Goal: Task Accomplishment & Management: Manage account settings

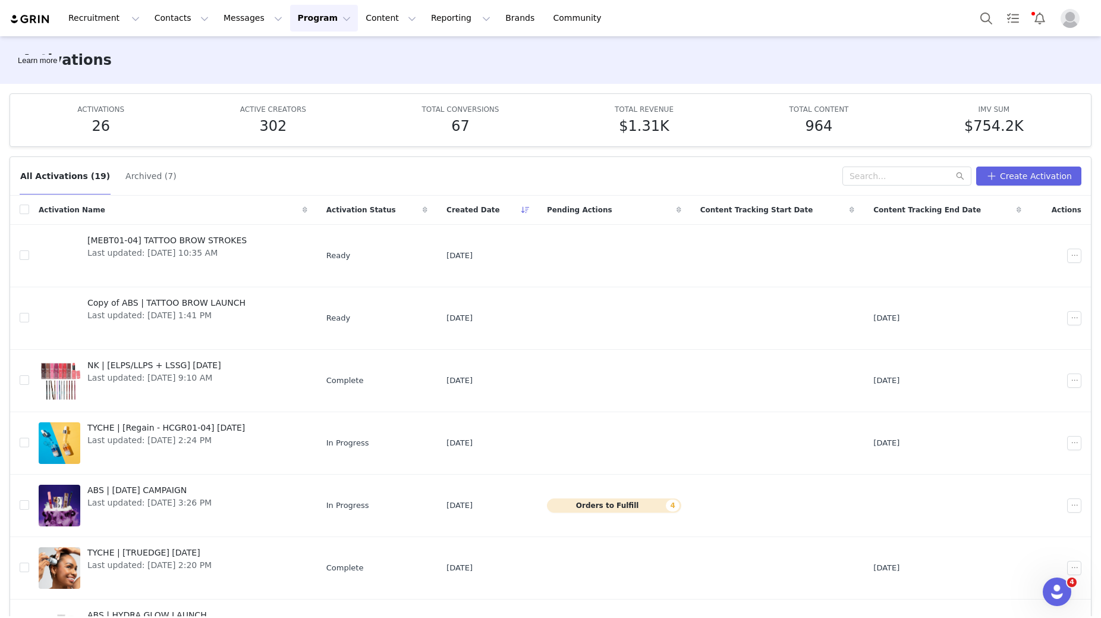
click at [290, 15] on button "Program Program" at bounding box center [324, 18] width 68 height 27
click at [660, 498] on button "Pending Proposals 1" at bounding box center [614, 497] width 134 height 14
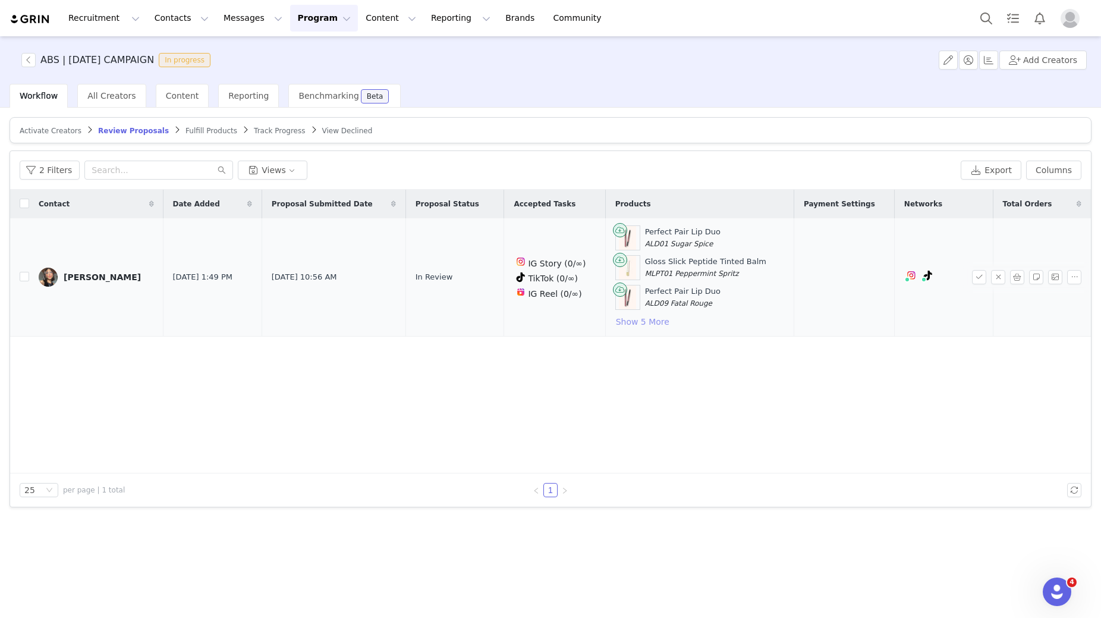
click at [628, 323] on button "Show 5 More" at bounding box center [642, 322] width 55 height 14
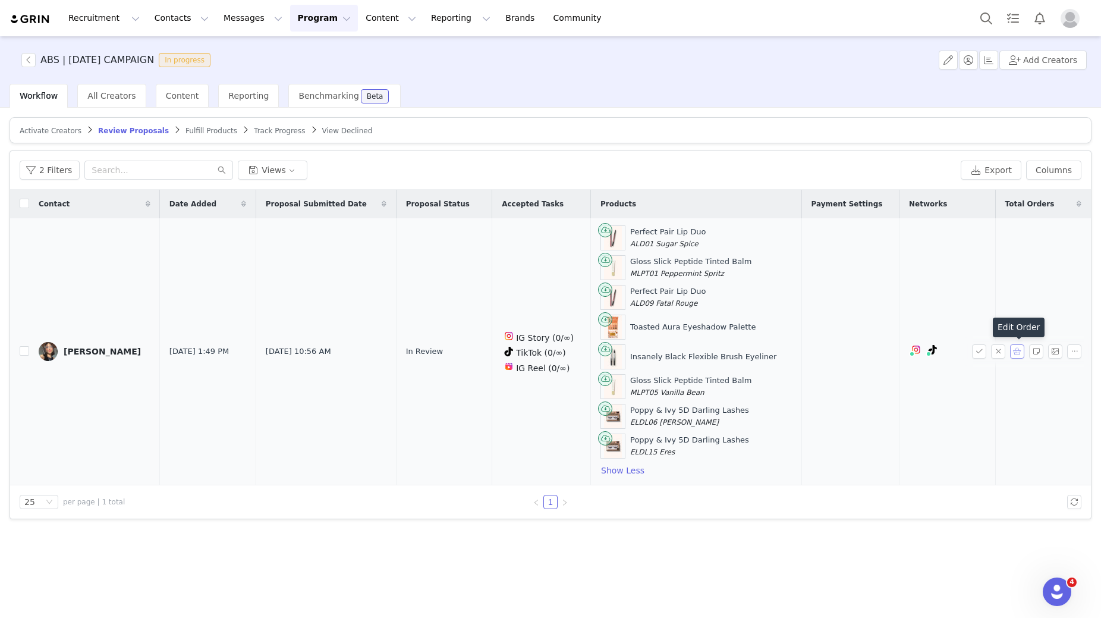
click at [1020, 347] on button "button" at bounding box center [1017, 351] width 14 height 14
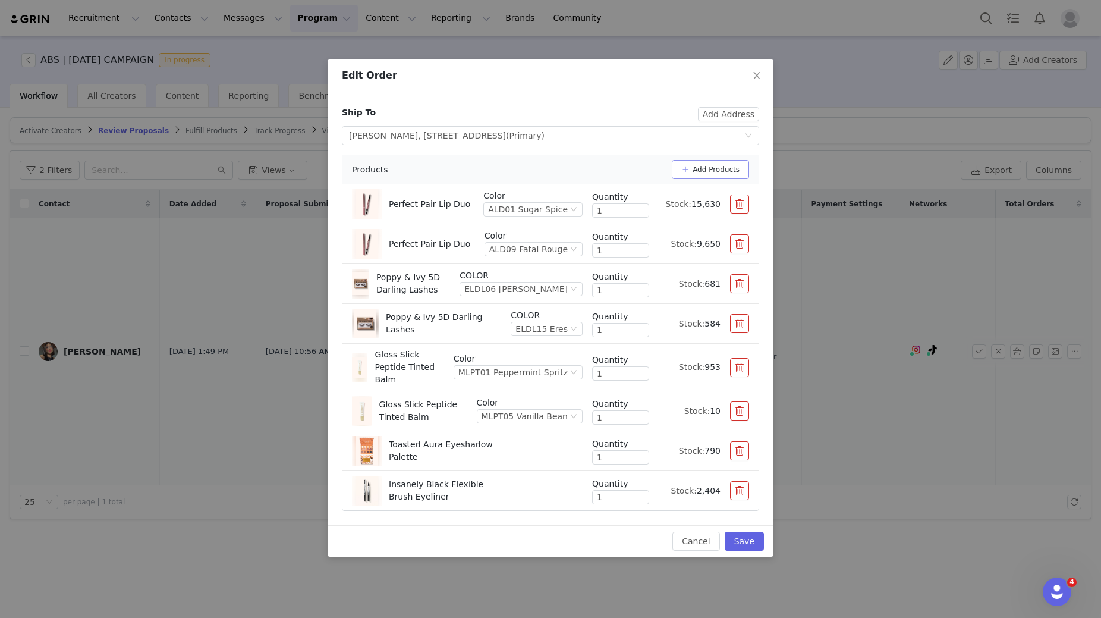
click at [715, 166] on button "Add Products" at bounding box center [710, 169] width 77 height 19
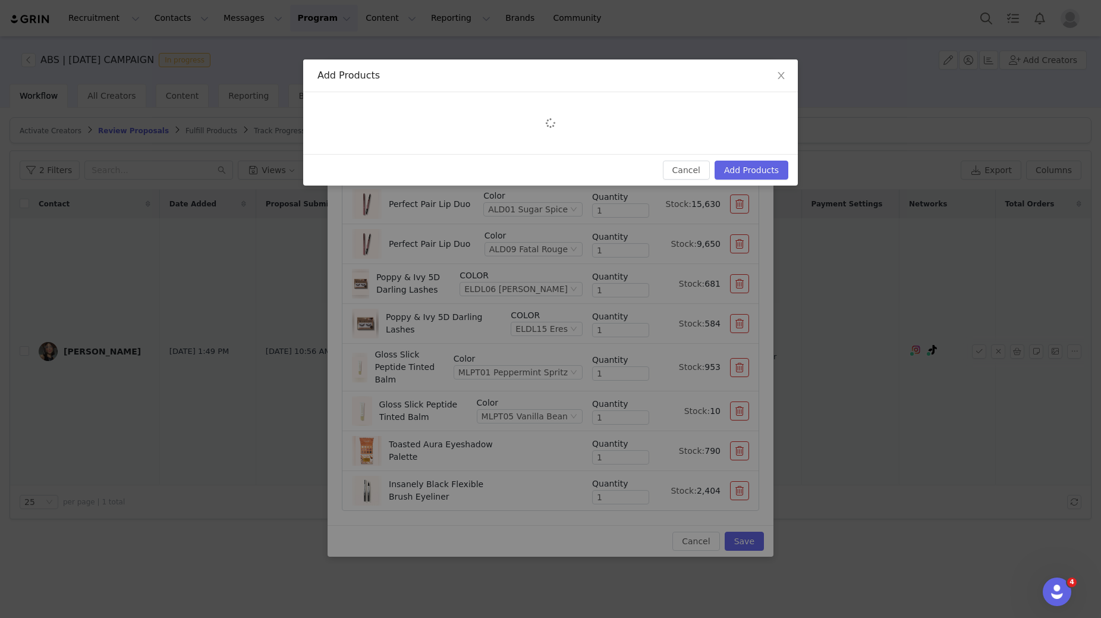
click at [346, 113] on div at bounding box center [550, 123] width 495 height 62
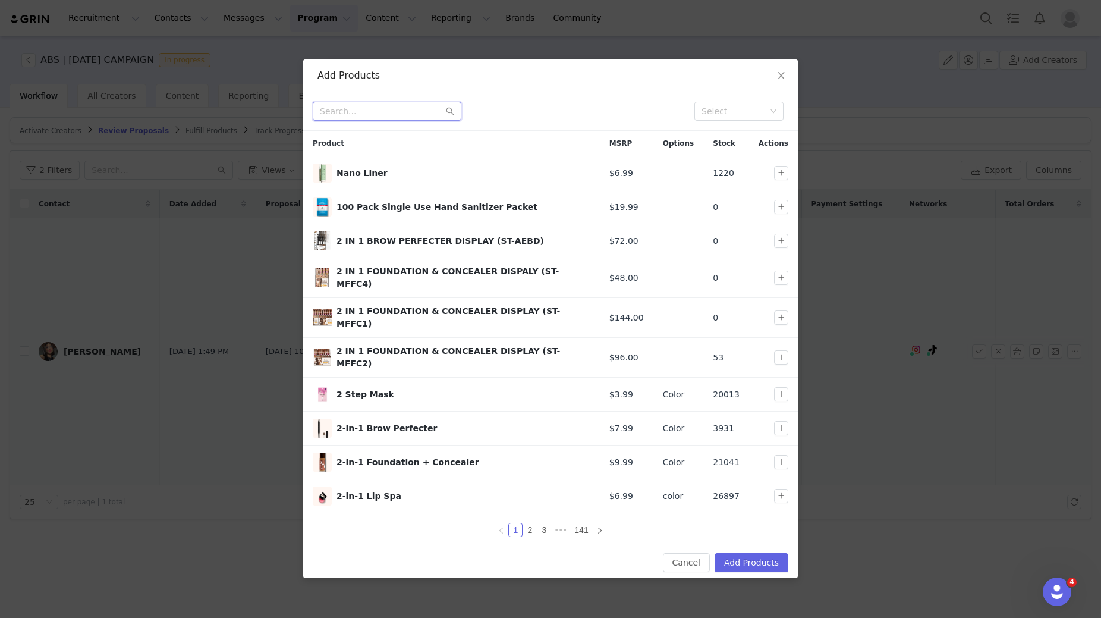
click at [346, 113] on input "text" at bounding box center [387, 111] width 149 height 19
type input "PR PACKAGE"
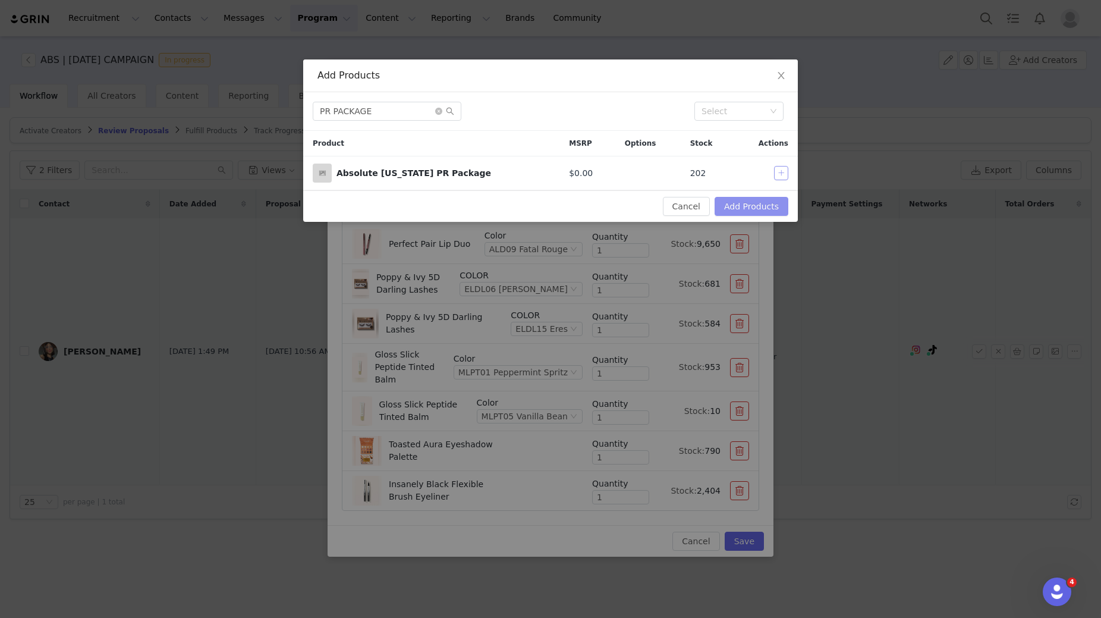
drag, startPoint x: 777, startPoint y: 177, endPoint x: 763, endPoint y: 207, distance: 34.0
click at [775, 181] on td at bounding box center [766, 173] width 64 height 34
click at [763, 207] on button "Add Products" at bounding box center [752, 206] width 74 height 19
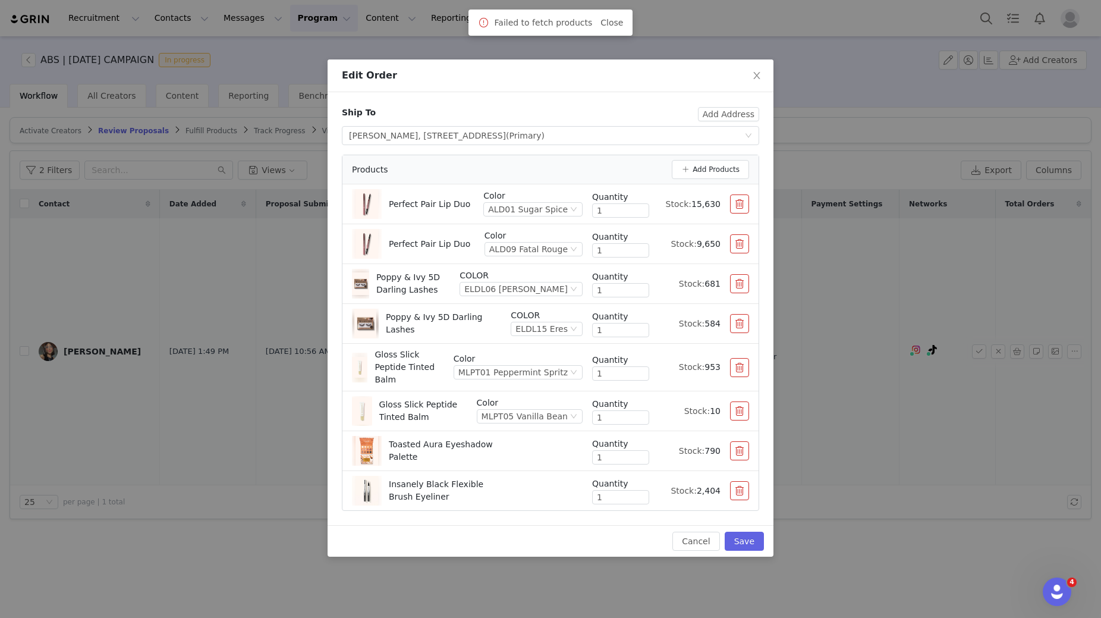
drag, startPoint x: 612, startPoint y: 24, endPoint x: 607, endPoint y: 30, distance: 7.2
click at [612, 24] on link "Close" at bounding box center [611, 23] width 23 height 10
click at [707, 167] on button "Add Products" at bounding box center [710, 169] width 77 height 19
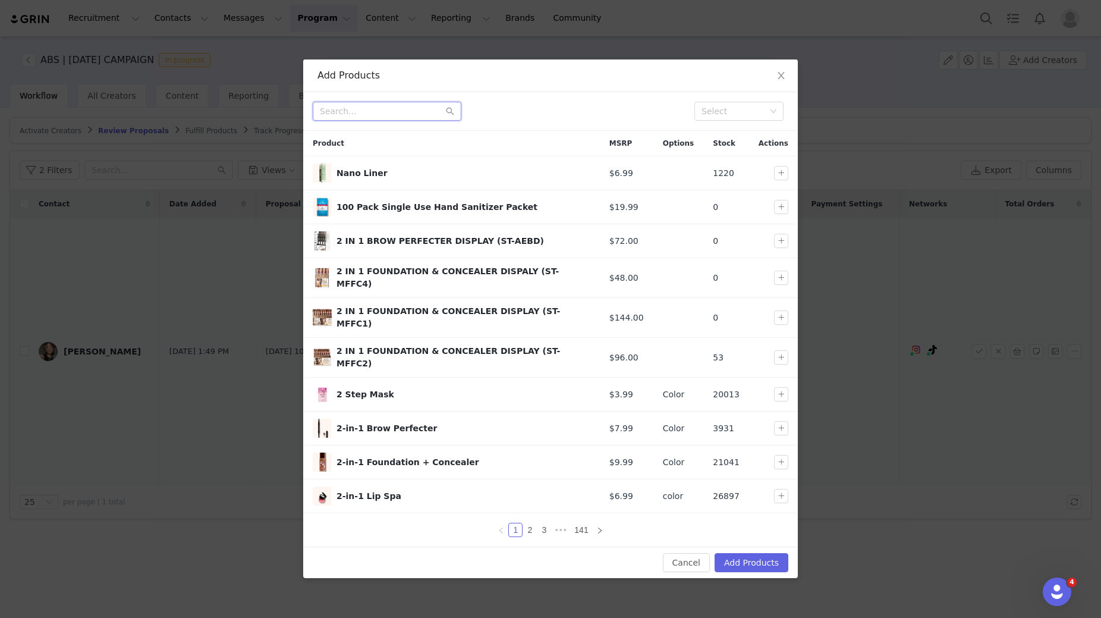
click at [367, 109] on input "text" at bounding box center [387, 111] width 149 height 19
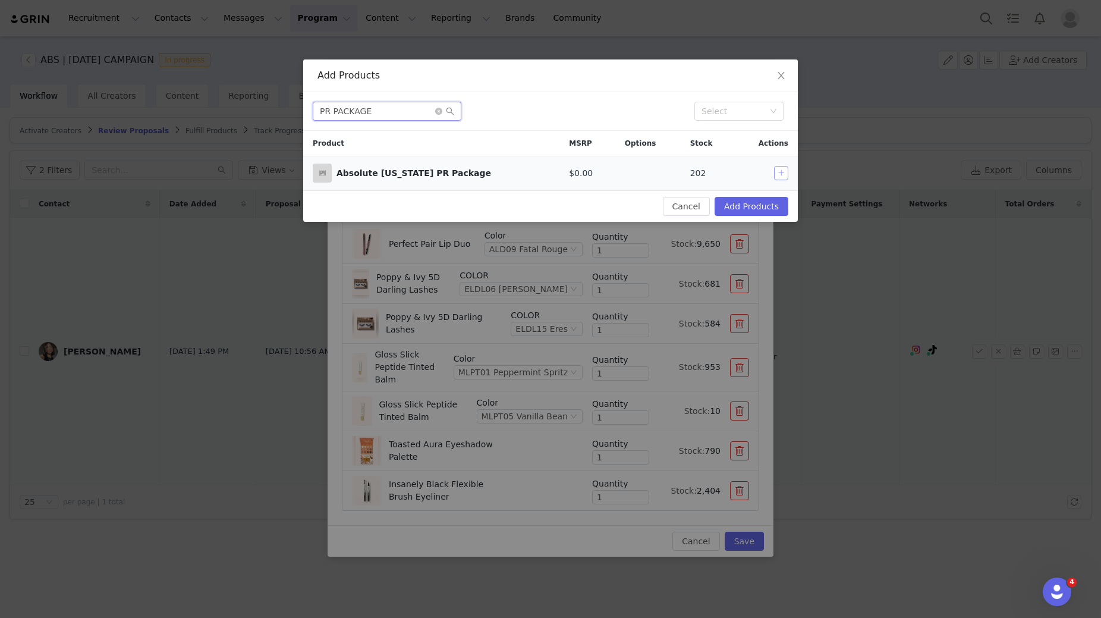
type input "PR PACKAGE"
click at [781, 171] on button "button" at bounding box center [781, 173] width 14 height 14
click at [765, 209] on button "Add Products" at bounding box center [752, 206] width 74 height 19
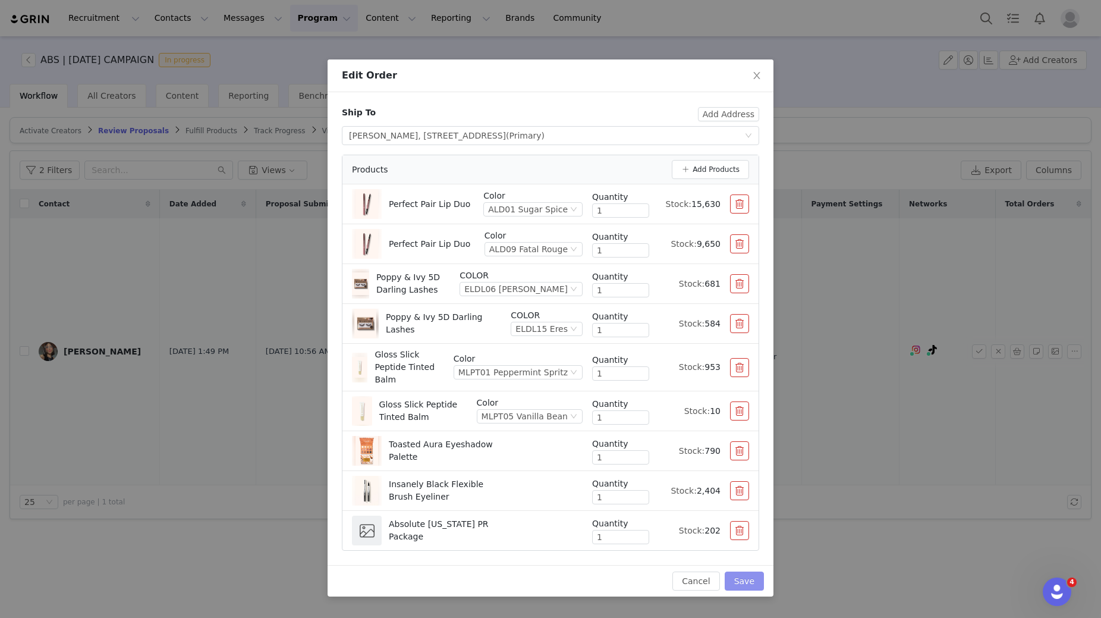
drag, startPoint x: 753, startPoint y: 589, endPoint x: 750, endPoint y: 575, distance: 14.7
click at [753, 589] on button "Save" at bounding box center [744, 580] width 39 height 19
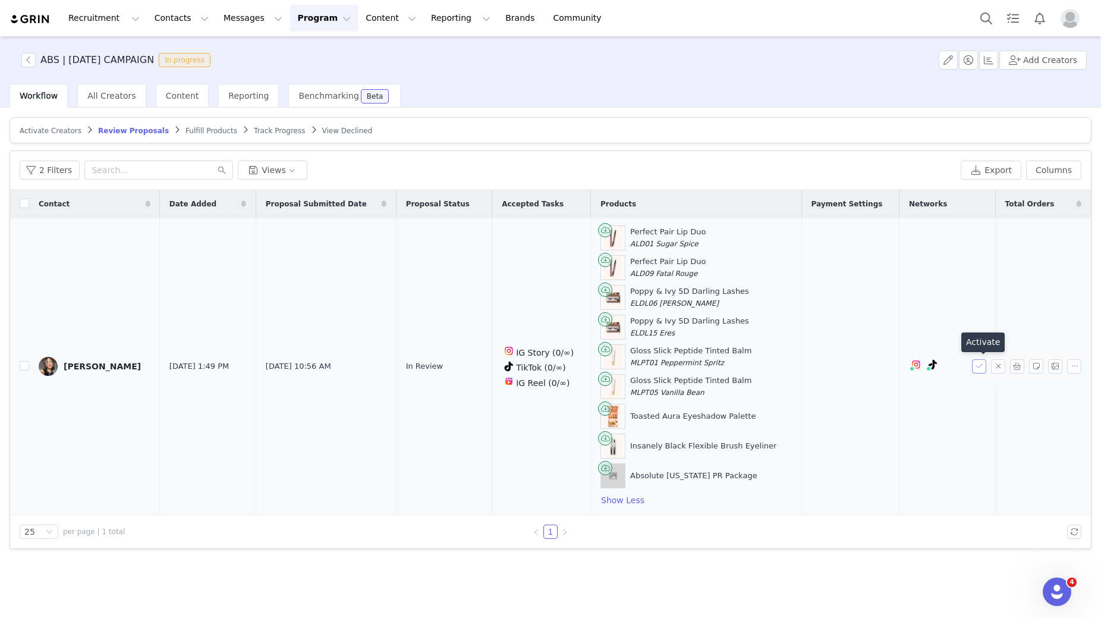
click at [976, 368] on button "button" at bounding box center [979, 366] width 14 height 14
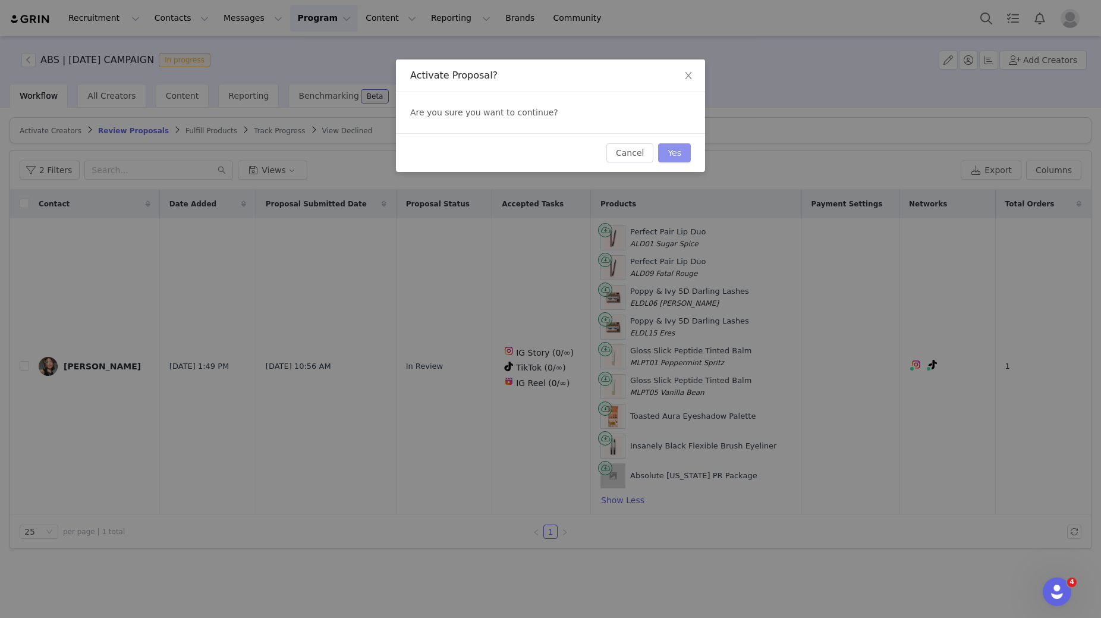
click at [681, 156] on button "Yes" at bounding box center [674, 152] width 33 height 19
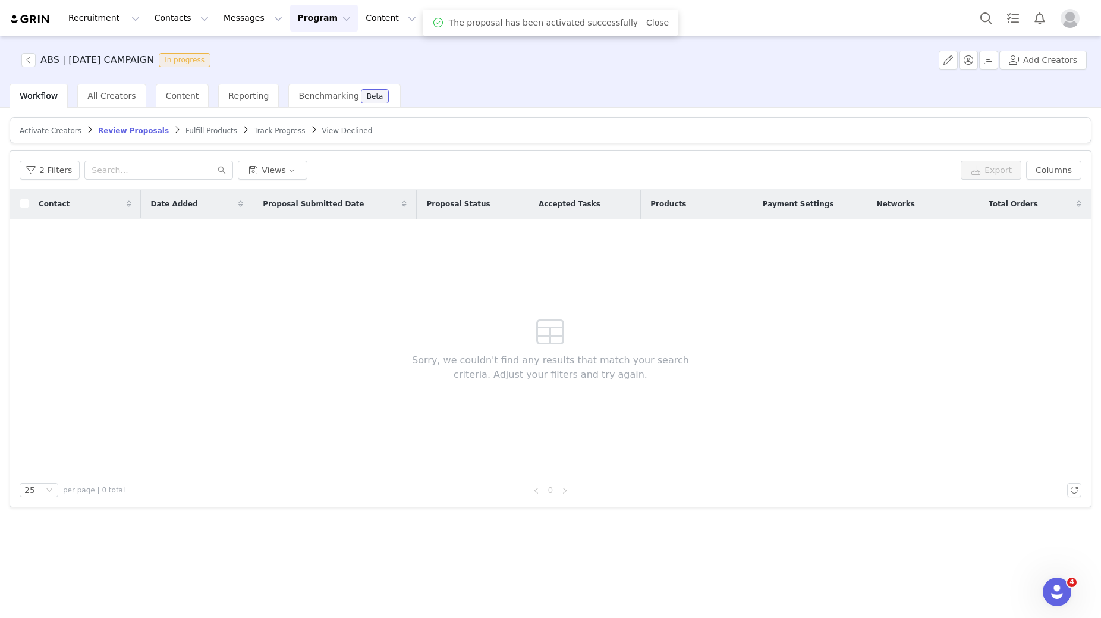
click at [205, 128] on span "Fulfill Products" at bounding box center [211, 131] width 52 height 8
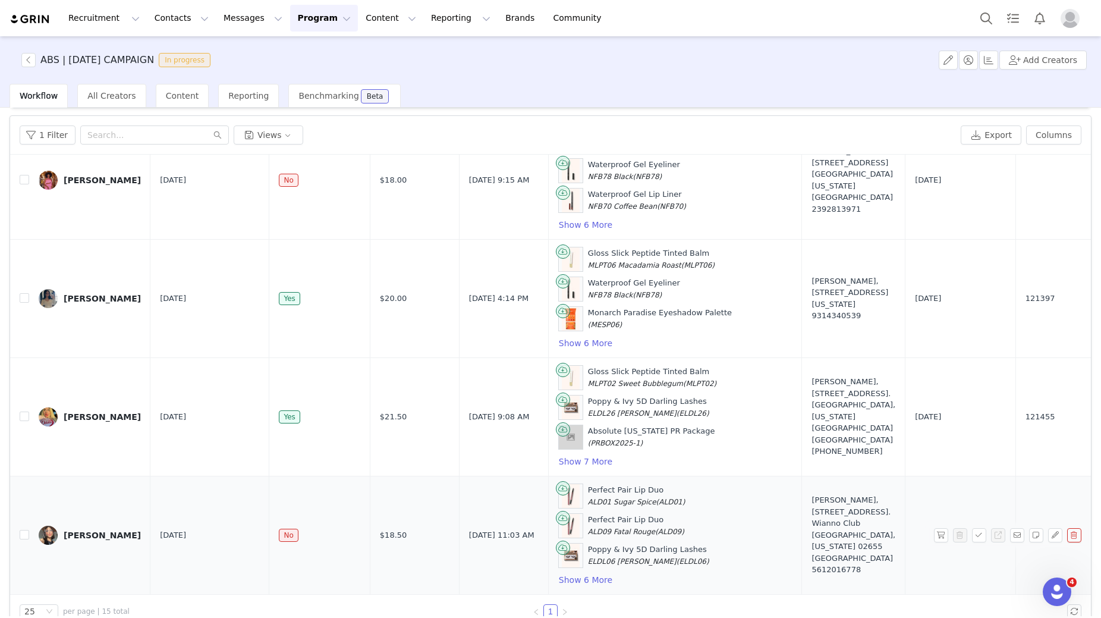
scroll to position [57, 0]
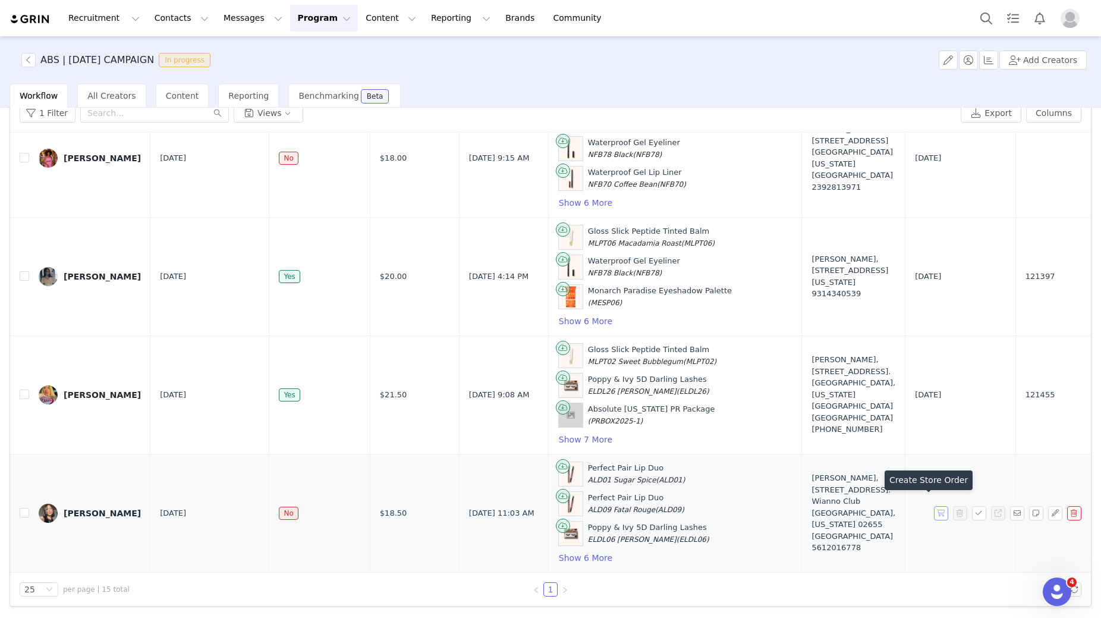
click at [934, 506] on button "button" at bounding box center [941, 513] width 14 height 14
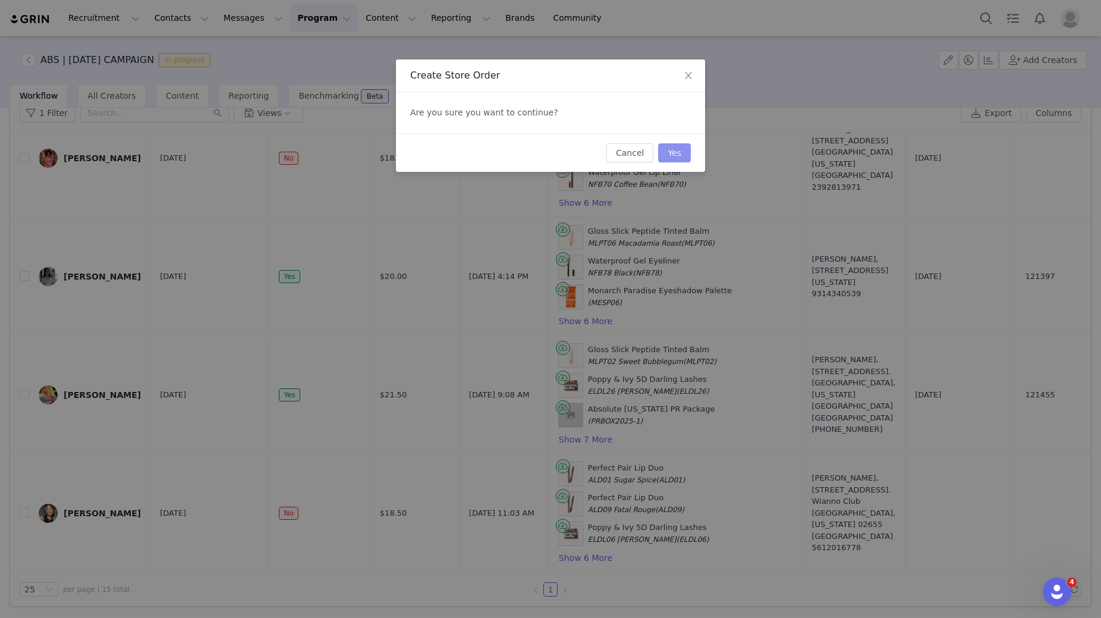
click at [666, 161] on button "Yes" at bounding box center [674, 152] width 33 height 19
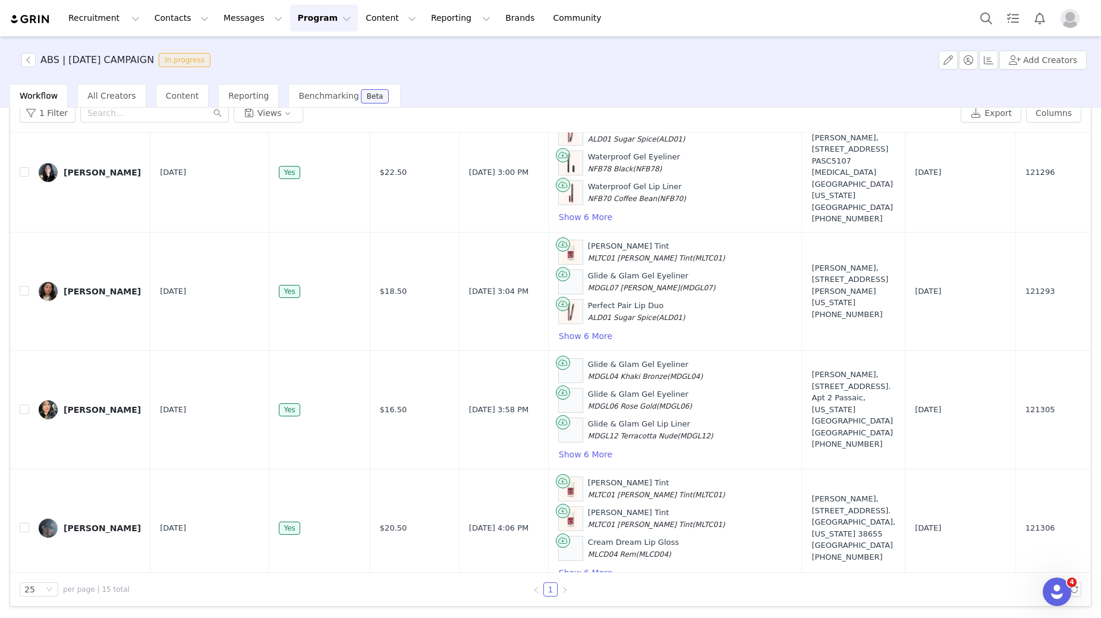
scroll to position [593, 0]
